Goal: Transaction & Acquisition: Book appointment/travel/reservation

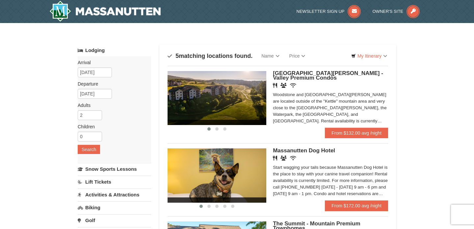
click at [101, 183] on link "Lift Tickets" at bounding box center [114, 182] width 73 height 12
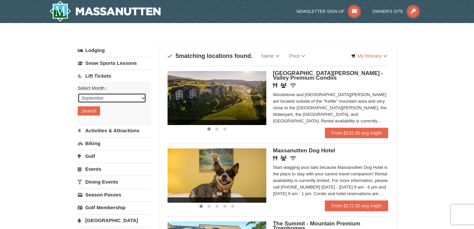
click at [105, 100] on select "September October November December January February March April May June July …" at bounding box center [112, 98] width 69 height 10
select select "12"
click at [95, 114] on button "Search" at bounding box center [89, 110] width 22 height 9
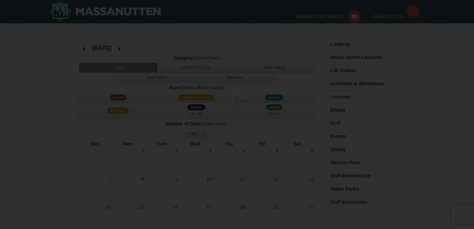
select select "12"
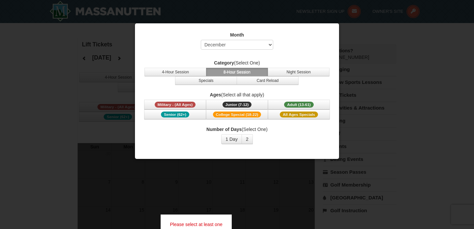
click at [230, 70] on button "8-Hour Session" at bounding box center [237, 72] width 62 height 9
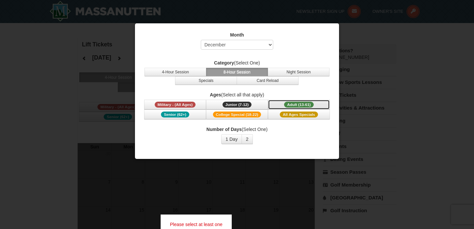
click at [303, 104] on span "Adult (13-61)" at bounding box center [299, 105] width 30 height 6
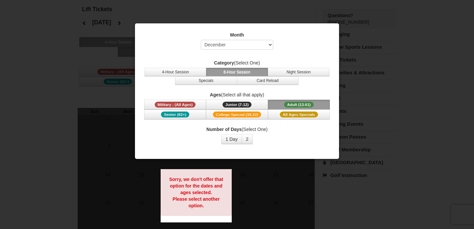
scroll to position [33, 0]
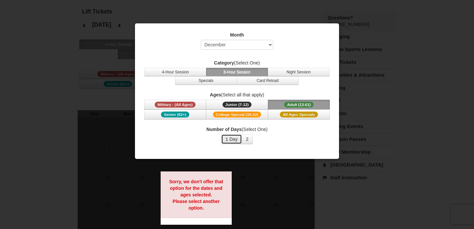
click at [234, 139] on button "1 Day" at bounding box center [231, 139] width 21 height 10
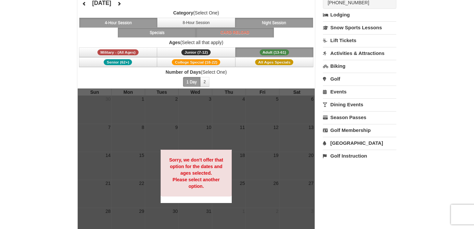
scroll to position [62, 0]
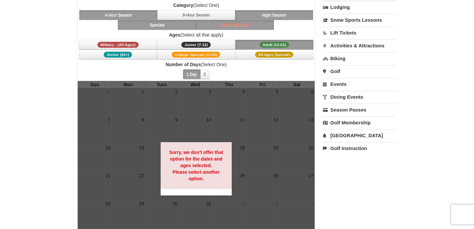
click at [266, 13] on button "Night Session" at bounding box center [274, 15] width 78 height 10
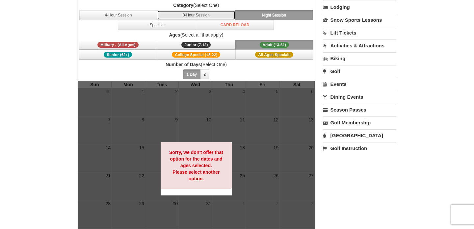
click at [215, 17] on button "8-Hour Session" at bounding box center [196, 15] width 78 height 10
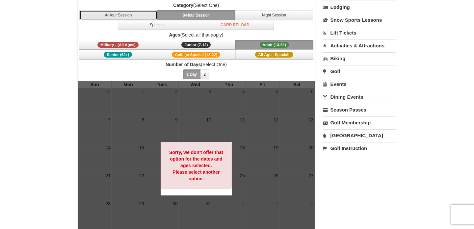
click at [145, 13] on button "4-Hour Session" at bounding box center [118, 15] width 78 height 10
click at [178, 16] on button "8-Hour Session" at bounding box center [196, 15] width 78 height 10
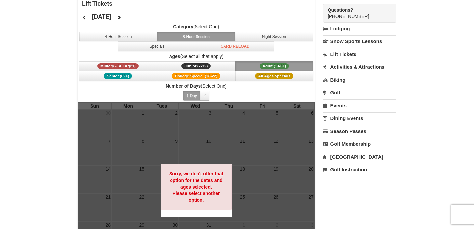
scroll to position [41, 0]
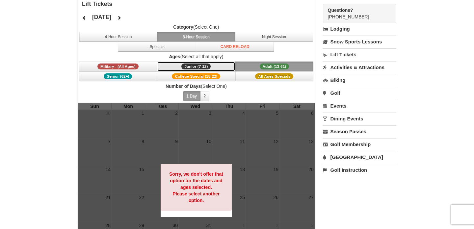
click at [192, 64] on span "Junior (7-12)" at bounding box center [196, 67] width 29 height 6
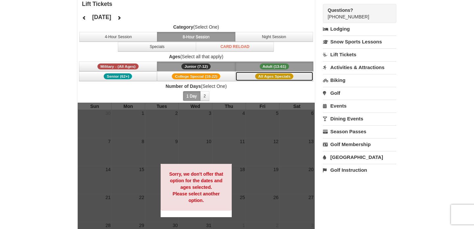
click at [251, 76] on button "All Ages Specials" at bounding box center [275, 76] width 78 height 10
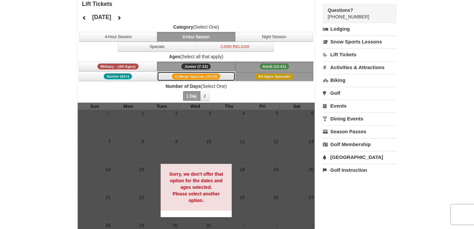
click at [224, 77] on button "College Special (18-22)" at bounding box center [196, 76] width 78 height 10
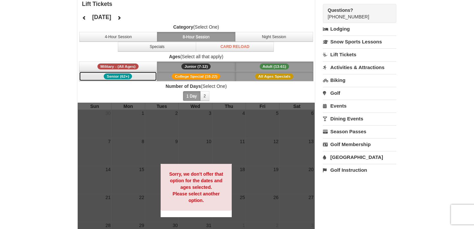
click at [141, 78] on button "Senior (62+)" at bounding box center [118, 76] width 78 height 10
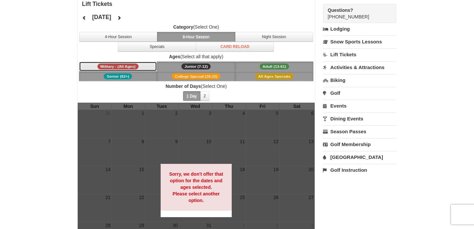
click at [141, 66] on button "Military - (All Ages)" at bounding box center [118, 67] width 78 height 10
click at [143, 66] on button "Military - (All Ages)" at bounding box center [118, 67] width 78 height 10
click at [142, 75] on button "Senior (62+)" at bounding box center [118, 76] width 78 height 10
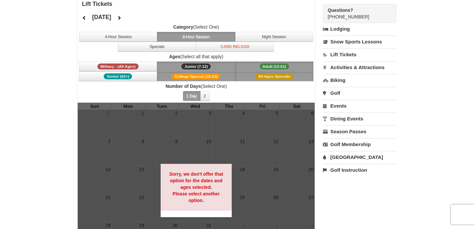
click at [172, 75] on span "College Special (18-22)" at bounding box center [196, 76] width 48 height 6
click at [174, 69] on button "Junior (7-12) (7 - 12)" at bounding box center [196, 67] width 78 height 10
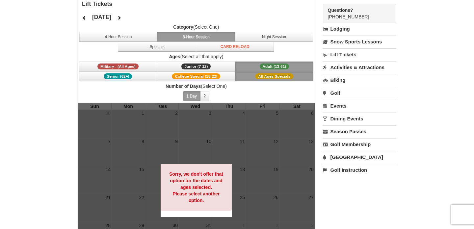
click at [251, 73] on button "All Ages Specials" at bounding box center [275, 76] width 78 height 10
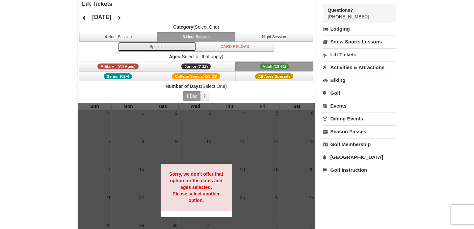
click at [172, 46] on button "Specials" at bounding box center [157, 47] width 78 height 10
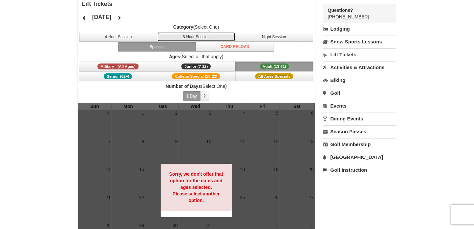
click at [189, 34] on button "8-Hour Session" at bounding box center [196, 37] width 78 height 10
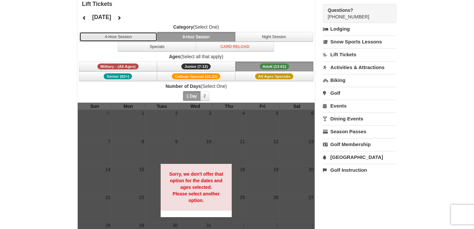
click at [146, 38] on button "4-Hour Session" at bounding box center [118, 37] width 78 height 10
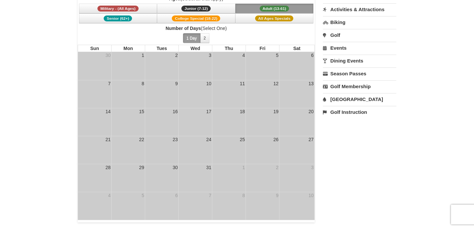
click at [217, 111] on div "18" at bounding box center [228, 112] width 33 height 8
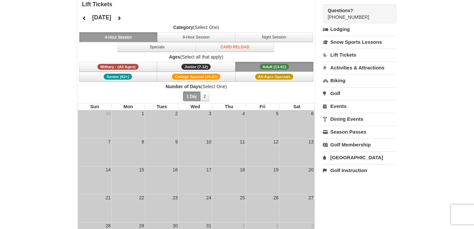
scroll to position [38, 0]
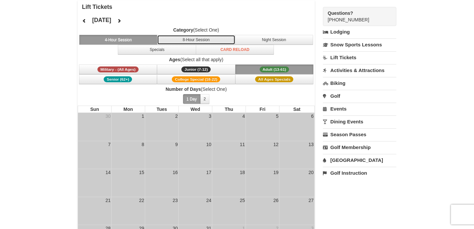
click at [181, 40] on button "8-Hour Session" at bounding box center [196, 40] width 78 height 10
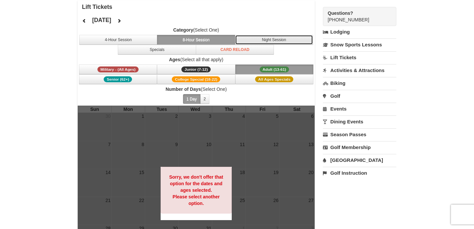
click at [252, 41] on button "Night Session" at bounding box center [274, 40] width 78 height 10
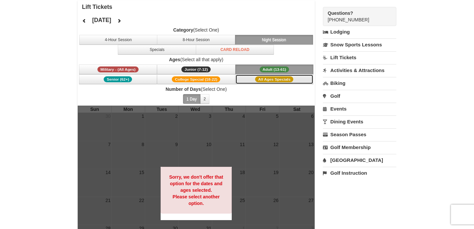
click at [257, 82] on button "All Ages Specials" at bounding box center [275, 79] width 78 height 10
click at [84, 21] on icon at bounding box center [84, 20] width 5 height 5
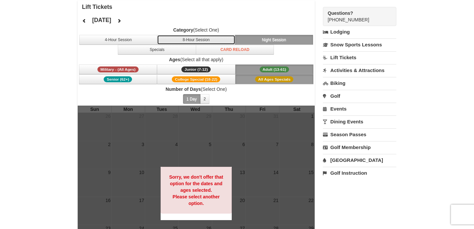
click at [187, 41] on button "8-Hour Session" at bounding box center [196, 40] width 78 height 10
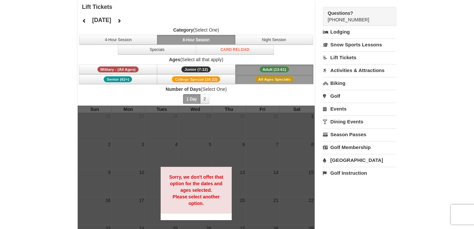
click at [286, 79] on span "All Ages Specials" at bounding box center [274, 79] width 38 height 6
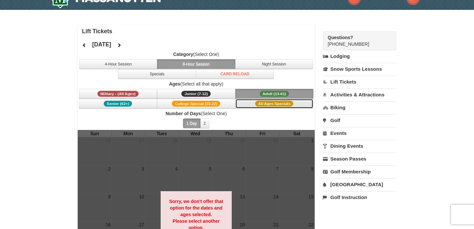
scroll to position [0, 0]
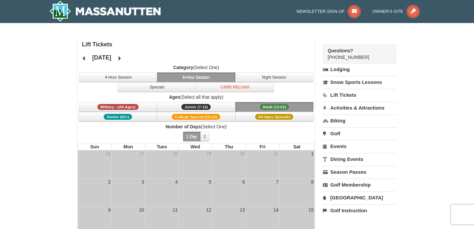
click at [337, 198] on link "[GEOGRAPHIC_DATA]" at bounding box center [359, 198] width 73 height 12
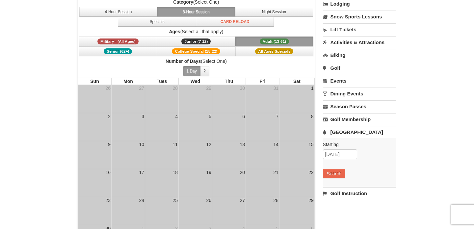
scroll to position [71, 0]
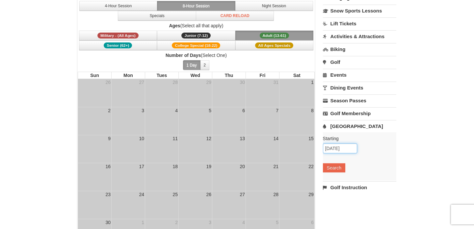
click at [342, 150] on input "[DATE]" at bounding box center [340, 149] width 34 height 10
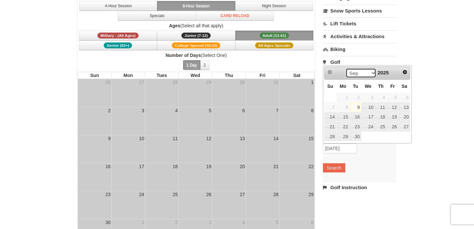
click at [373, 73] on select "Sep Oct Nov Dec" at bounding box center [361, 73] width 31 height 10
click at [346, 116] on link "15" at bounding box center [343, 117] width 13 height 9
type input "12/15/2025"
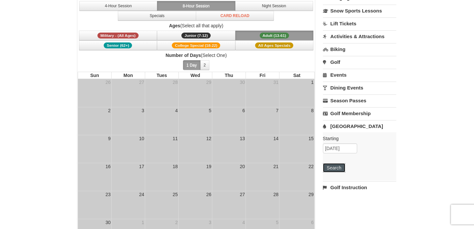
click at [333, 167] on button "Search" at bounding box center [334, 167] width 22 height 9
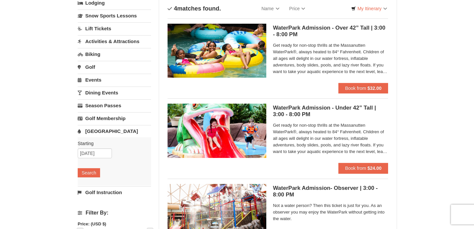
scroll to position [45, 0]
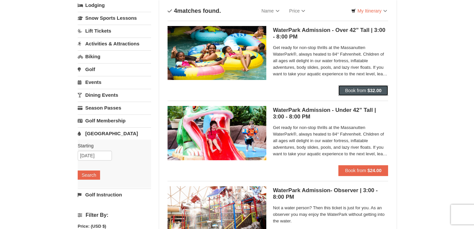
click at [378, 93] on strong "$32.00" at bounding box center [375, 90] width 14 height 5
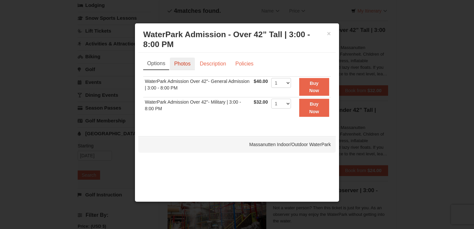
click at [181, 65] on link "Photos" at bounding box center [182, 64] width 25 height 13
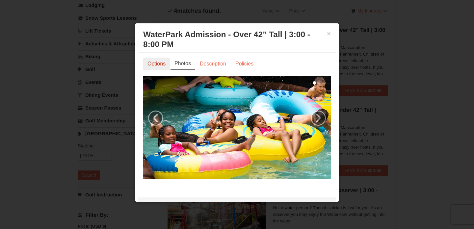
click at [160, 65] on link "Options" at bounding box center [156, 64] width 27 height 13
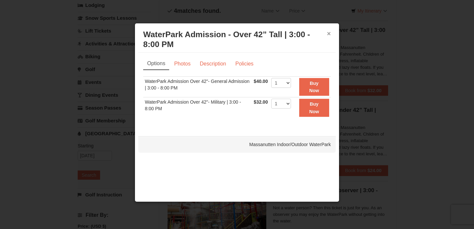
click at [328, 35] on button "×" at bounding box center [329, 33] width 4 height 7
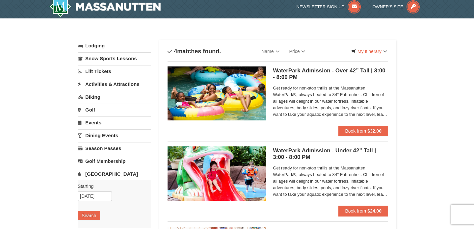
scroll to position [5, 0]
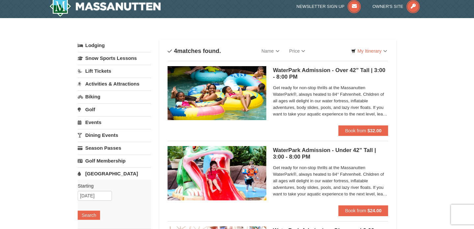
click at [105, 83] on link "Activities & Attractions" at bounding box center [114, 84] width 73 height 12
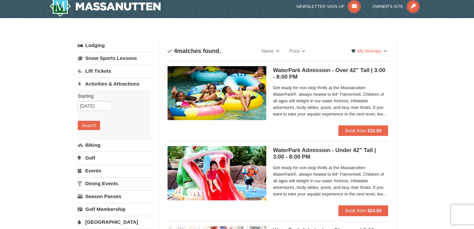
click at [105, 83] on link "Activities & Attractions" at bounding box center [114, 84] width 73 height 12
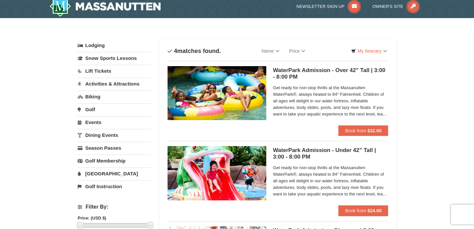
click at [105, 83] on link "Activities & Attractions" at bounding box center [114, 84] width 73 height 12
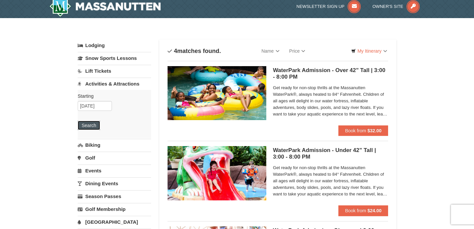
click at [92, 124] on button "Search" at bounding box center [89, 125] width 22 height 9
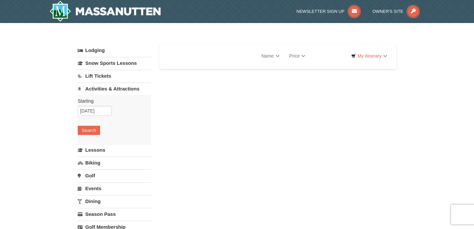
select select "9"
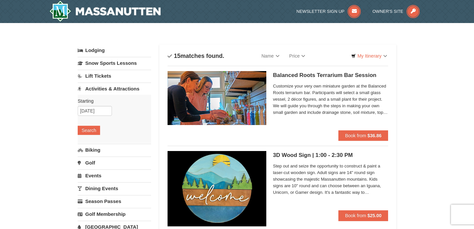
click at [127, 91] on link "Activities & Attractions" at bounding box center [114, 89] width 73 height 12
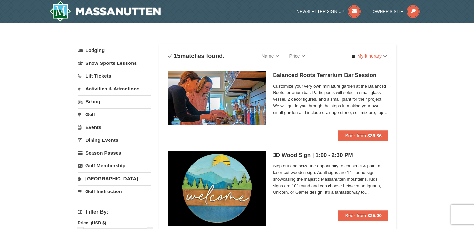
click at [98, 102] on link "Biking" at bounding box center [114, 102] width 73 height 12
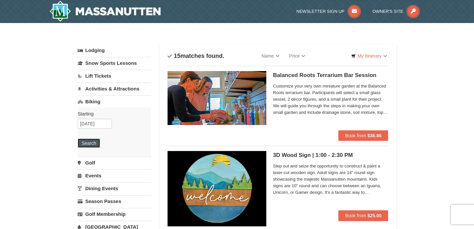
click at [89, 142] on button "Search" at bounding box center [89, 143] width 22 height 9
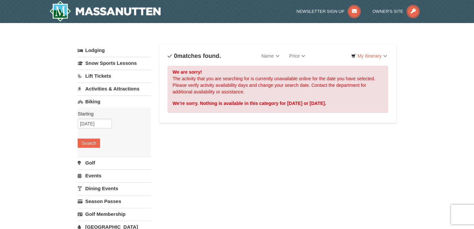
click at [101, 79] on link "Lift Tickets" at bounding box center [114, 76] width 73 height 12
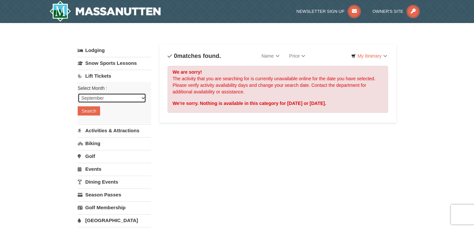
click at [98, 101] on select "September October November December January February March April May June July …" at bounding box center [112, 98] width 69 height 10
select select "12"
click at [92, 112] on button "Search" at bounding box center [89, 110] width 22 height 9
